Goal: Navigation & Orientation: Find specific page/section

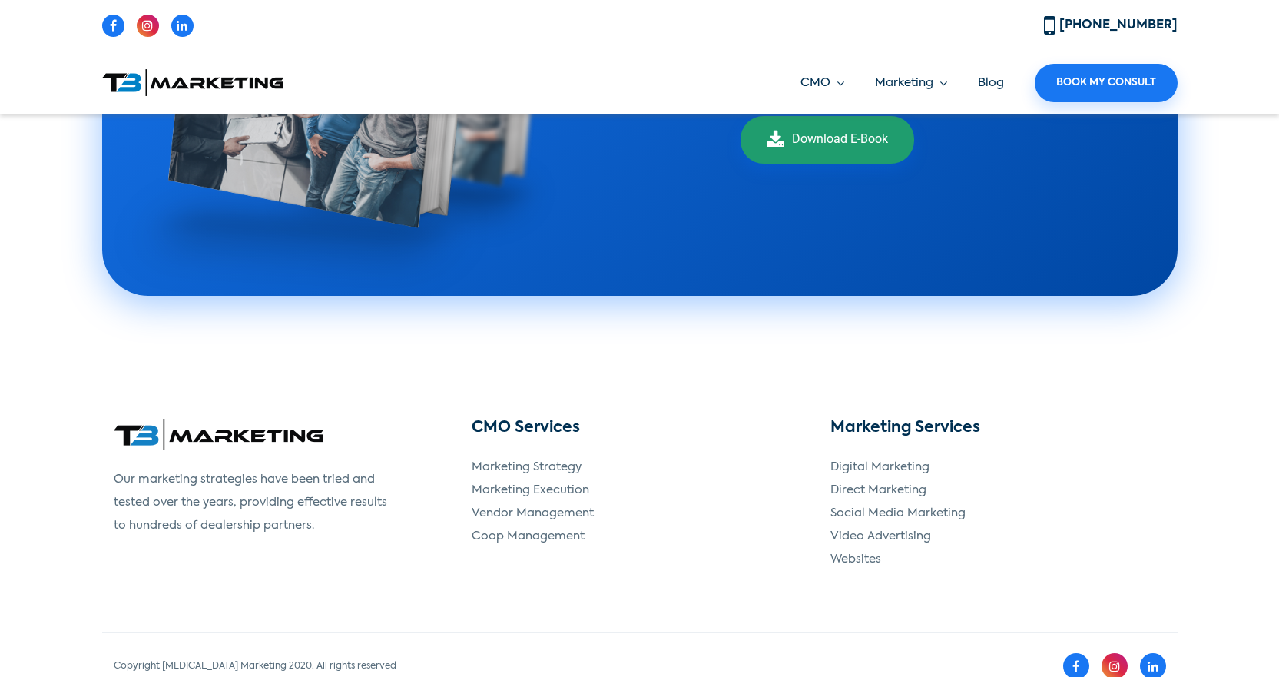
scroll to position [3206, 0]
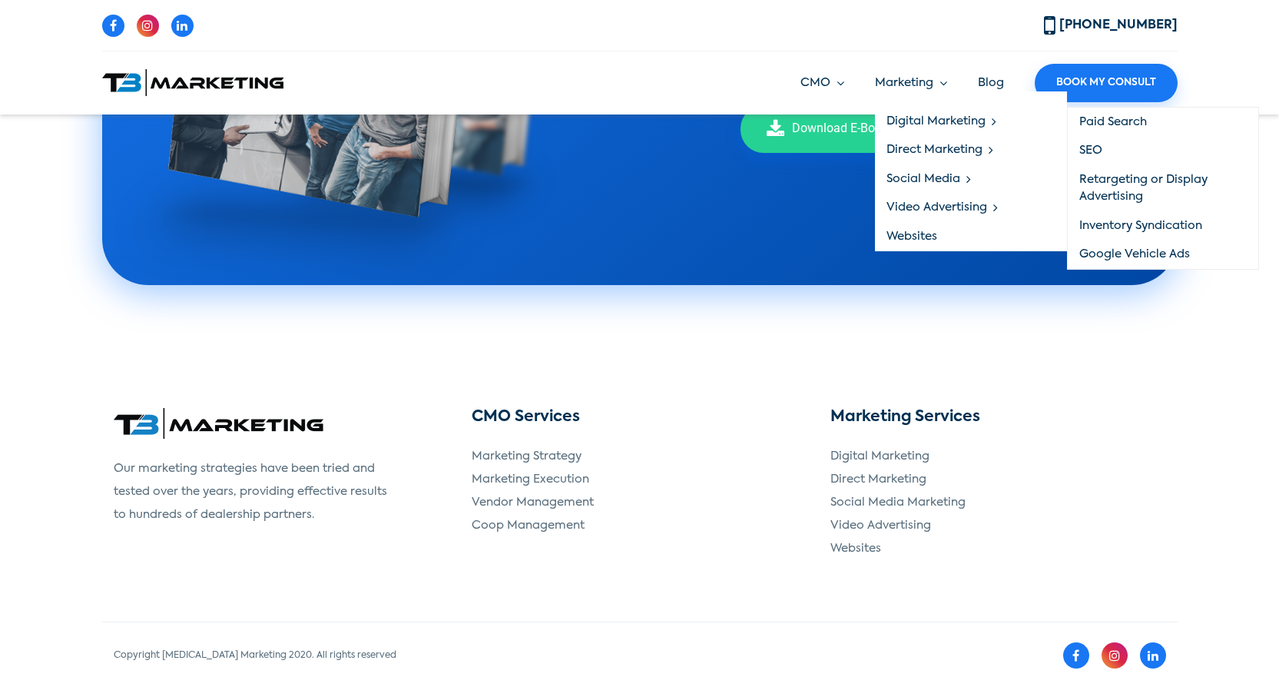
click at [1125, 124] on link "Paid Search" at bounding box center [1163, 122] width 190 height 29
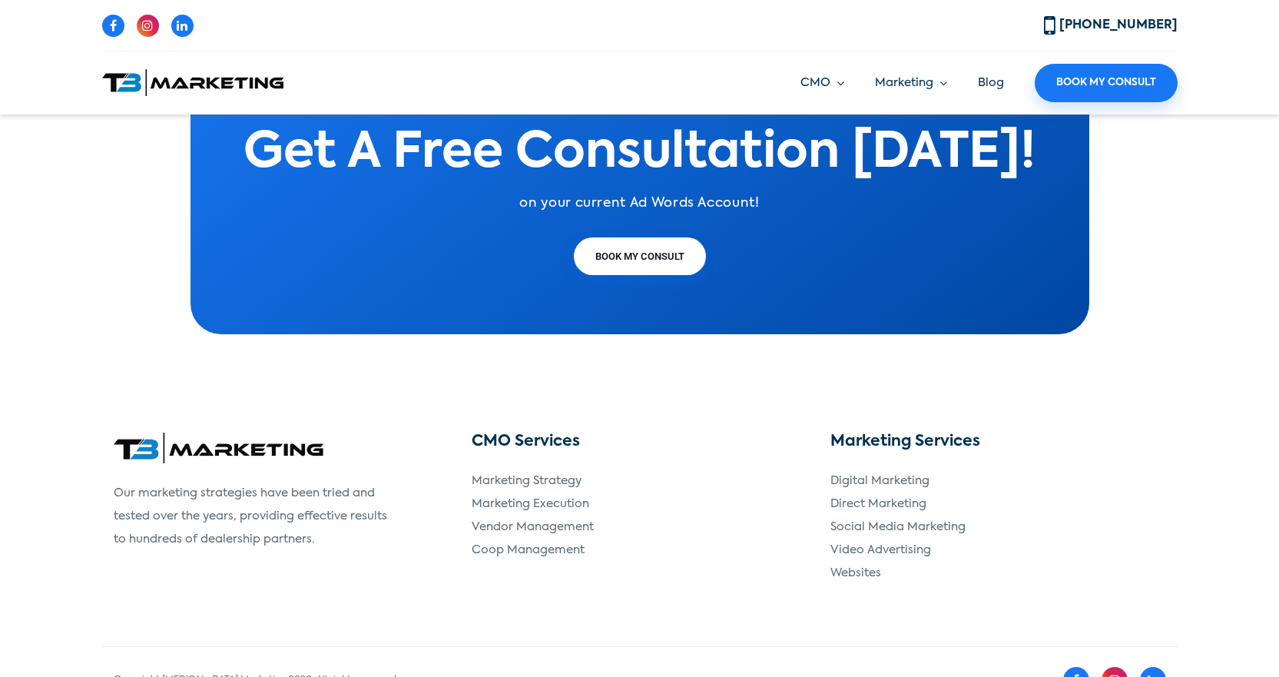
scroll to position [1478, 0]
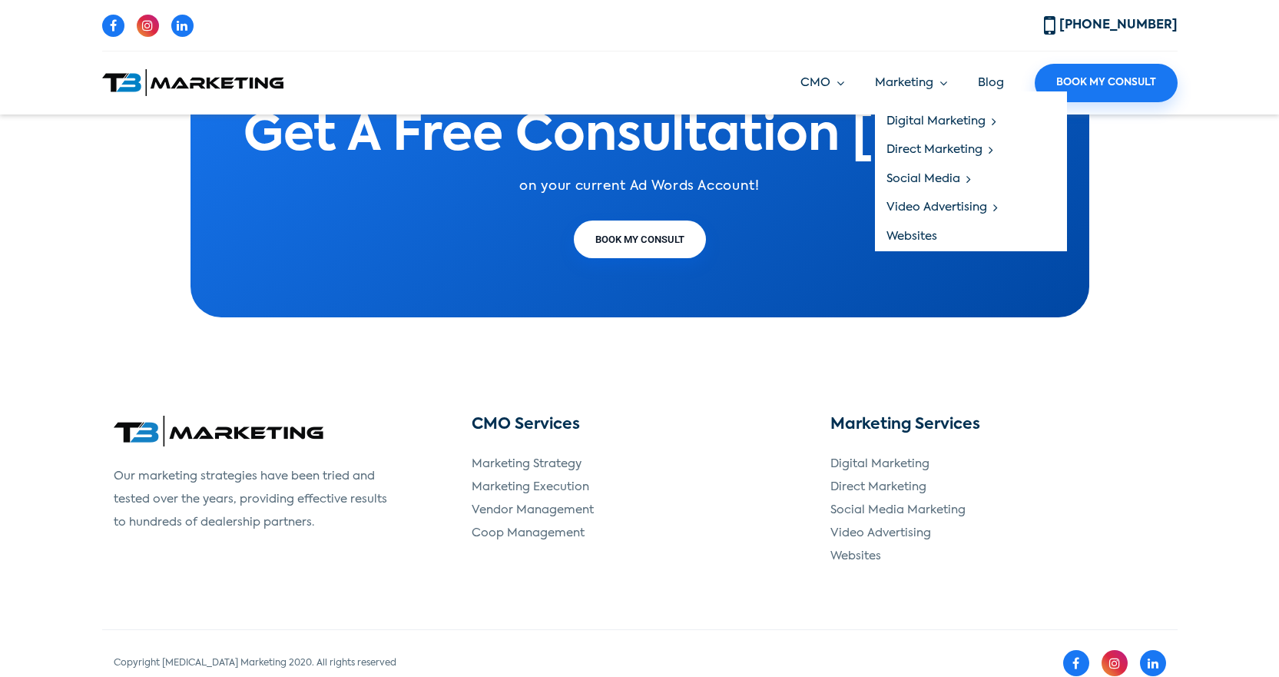
click at [922, 87] on link "Marketing" at bounding box center [911, 83] width 72 height 18
click at [1095, 171] on link "Social Up" at bounding box center [1163, 179] width 190 height 29
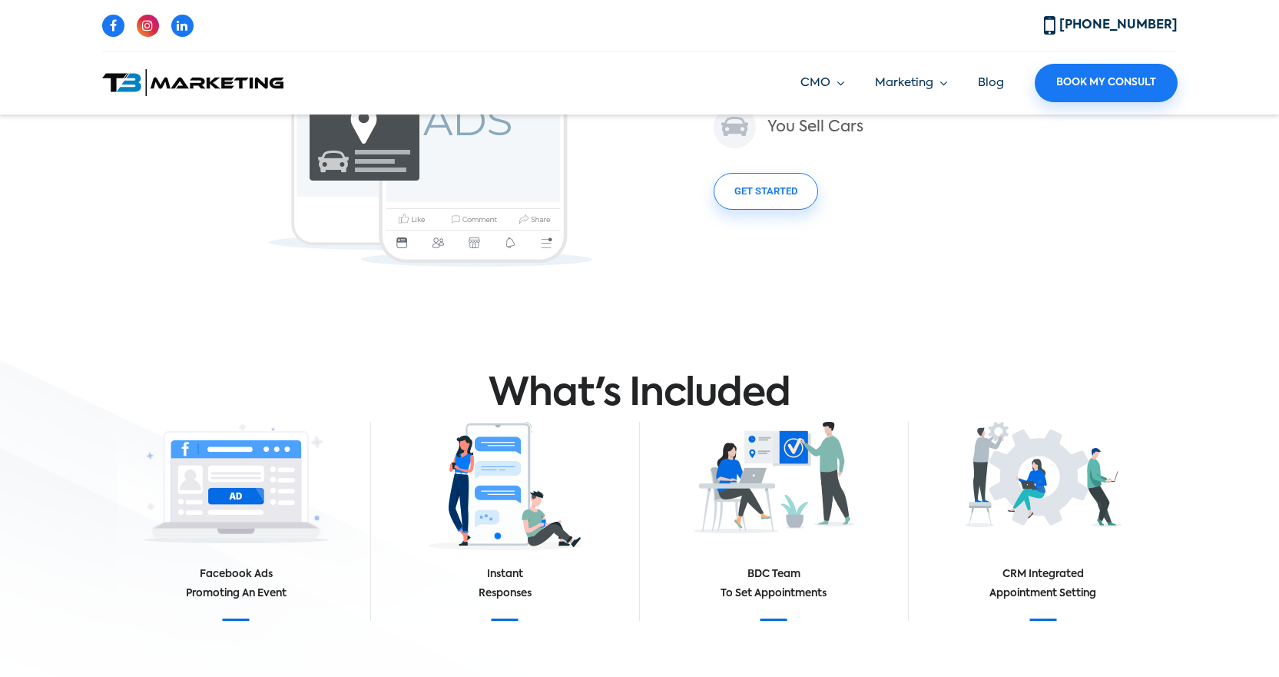
scroll to position [768, 0]
